Goal: Check status: Check status

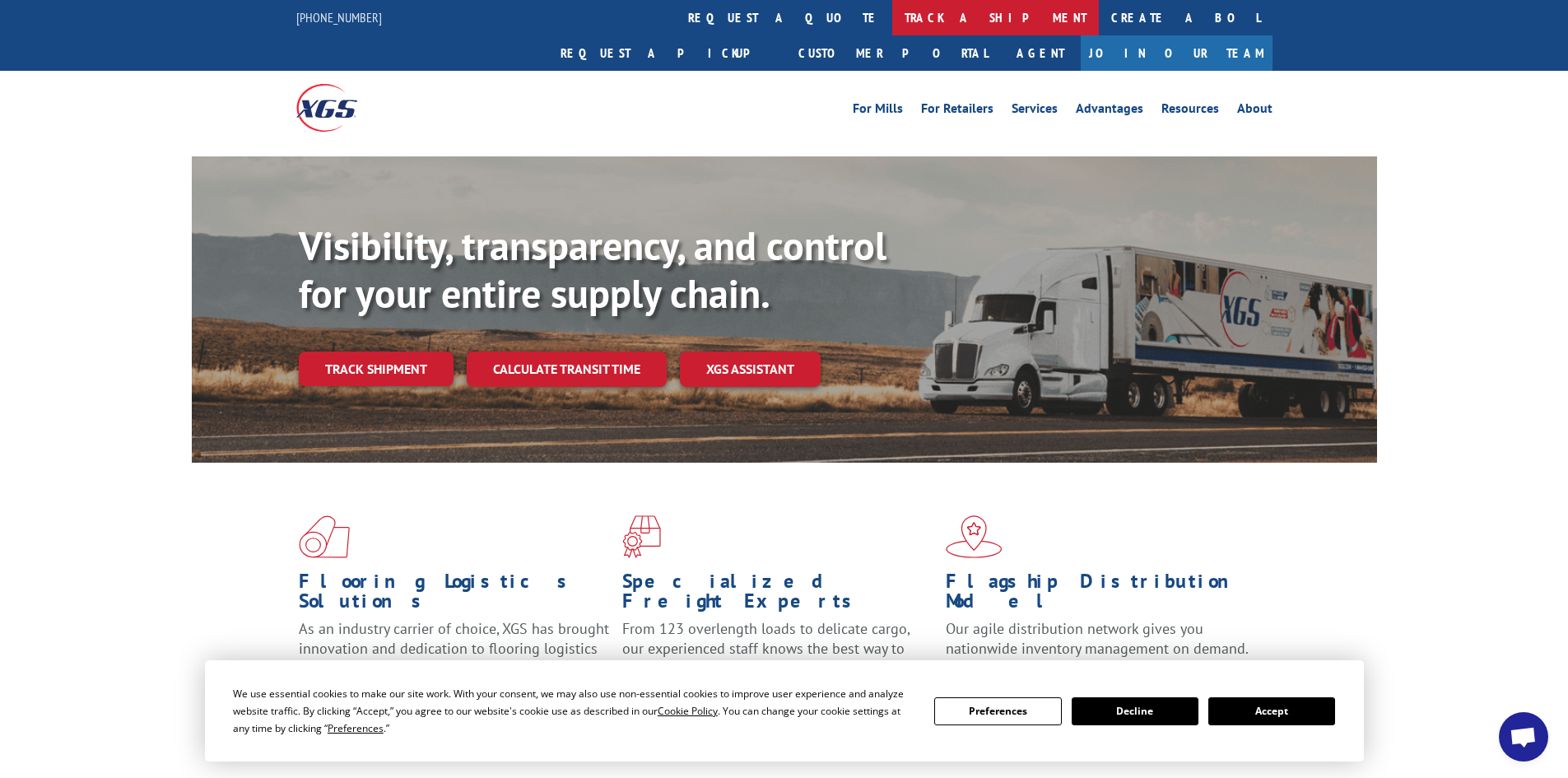
click at [892, 14] on link "track a shipment" at bounding box center [995, 17] width 206 height 36
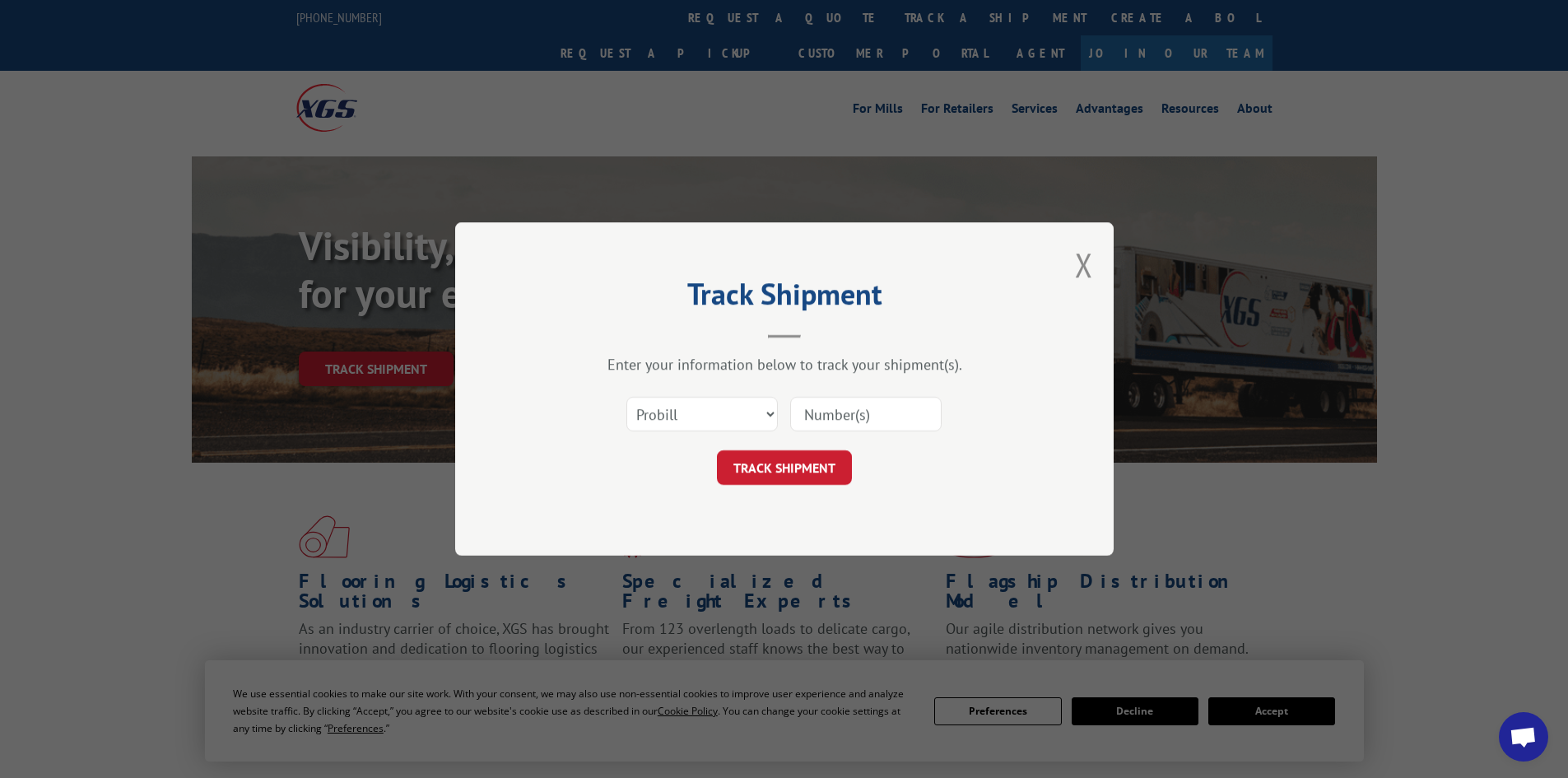
click at [865, 415] on input at bounding box center [866, 415] width 151 height 35
paste input "17450149"
type input "17450149"
click at [719, 415] on select "Select category... Probill BOL PO" at bounding box center [702, 415] width 151 height 35
click at [627, 397] on select "Select category... Probill BOL PO" at bounding box center [702, 415] width 151 height 35
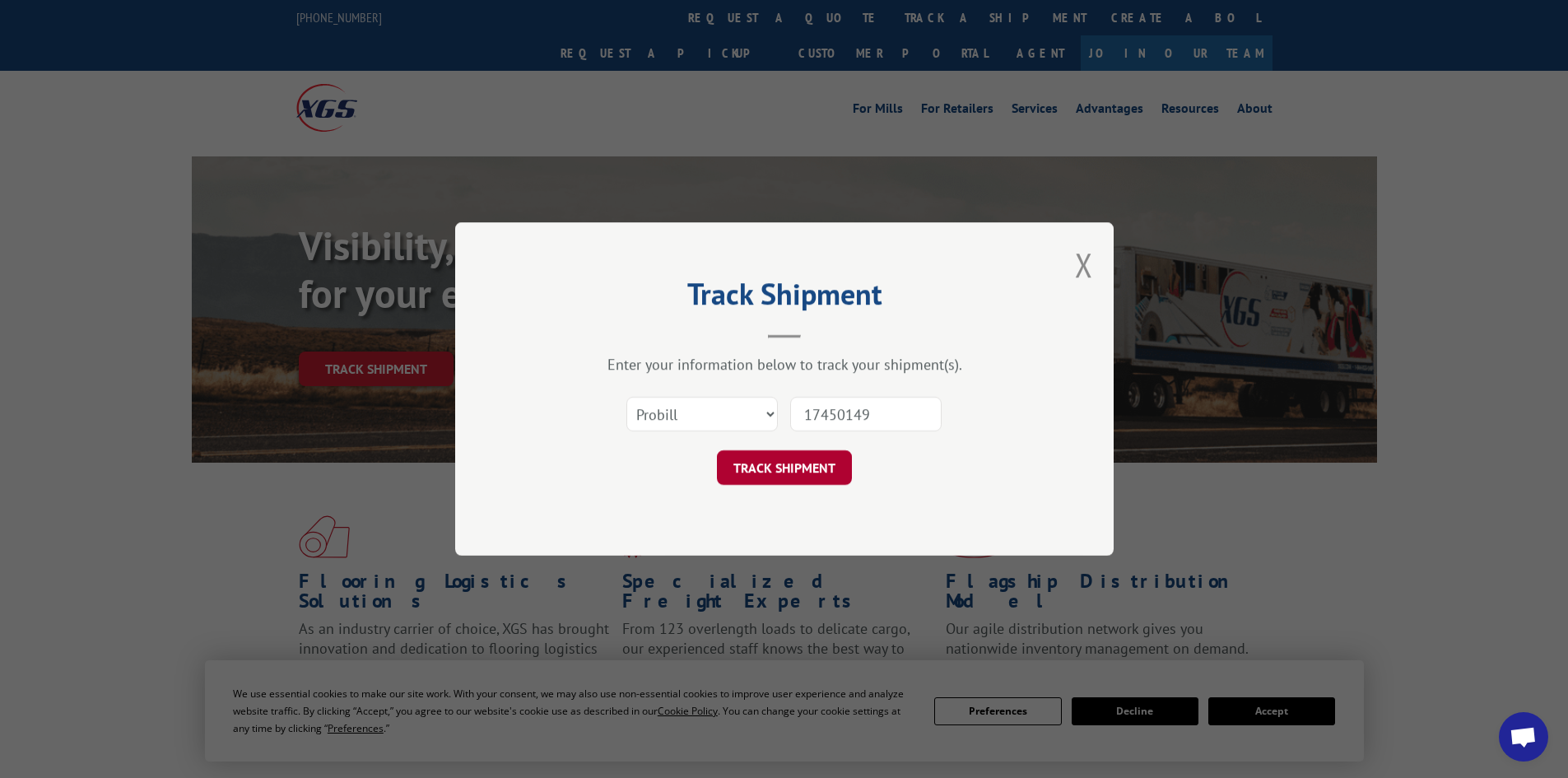
click at [814, 479] on button "TRACK SHIPMENT" at bounding box center [784, 468] width 135 height 35
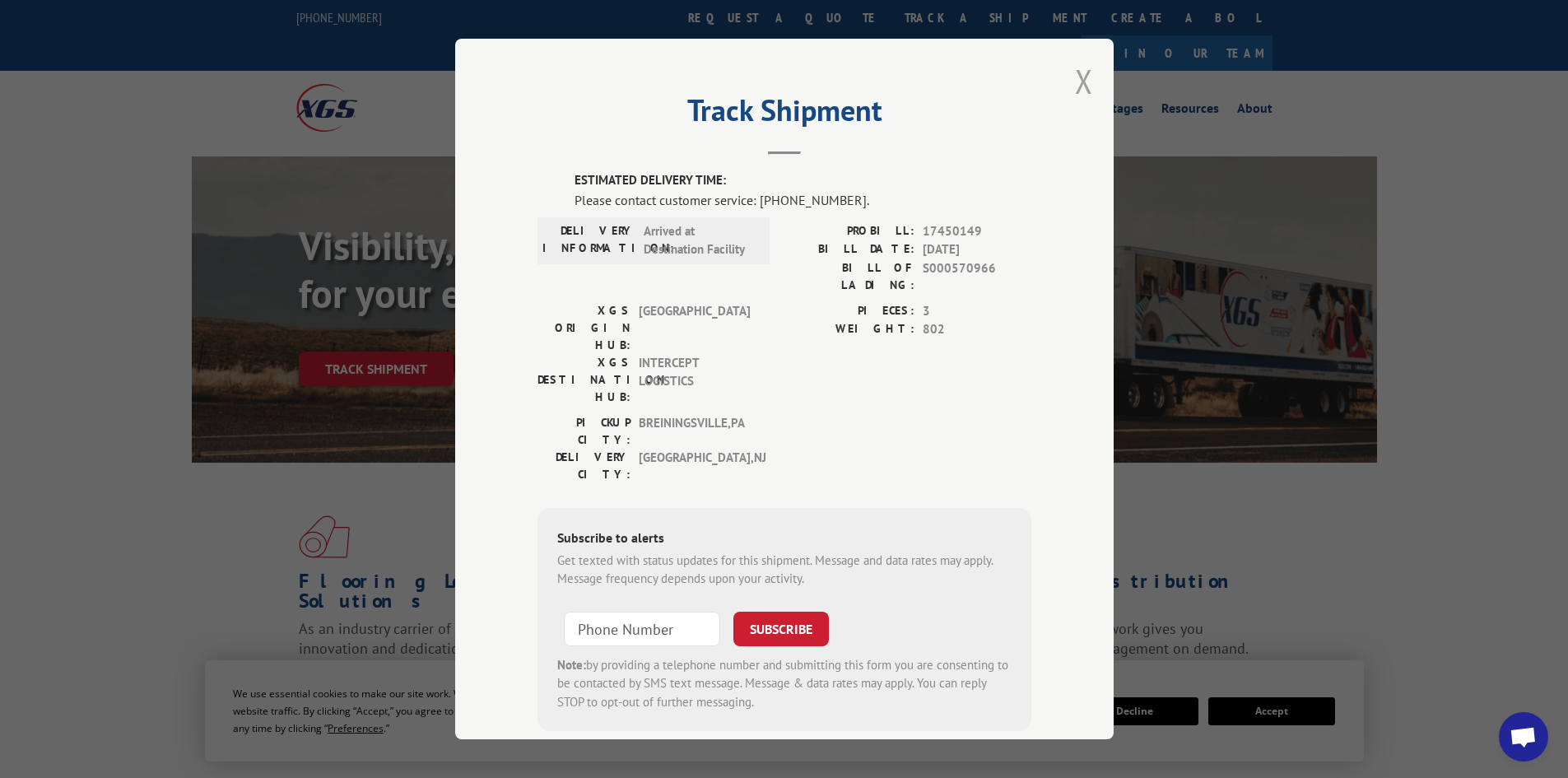
click at [1080, 87] on button "Close modal" at bounding box center [1084, 80] width 18 height 44
